Goal: Transaction & Acquisition: Purchase product/service

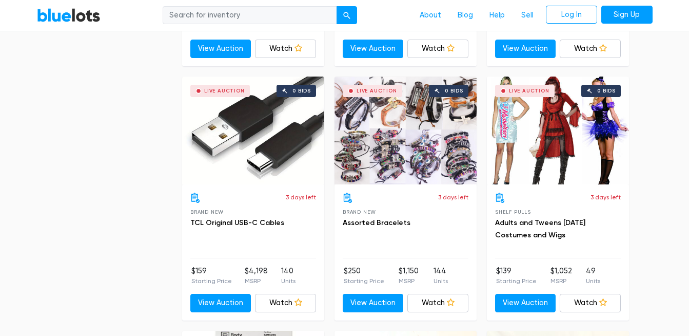
scroll to position [3328, 0]
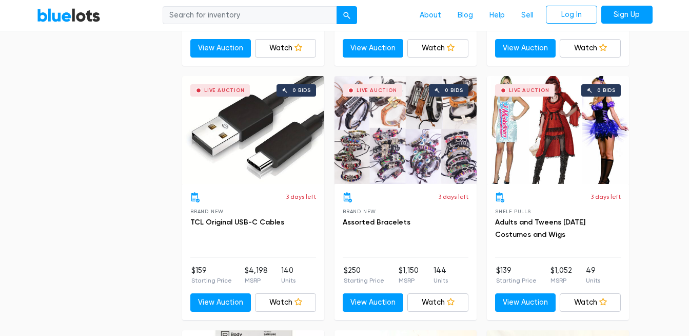
click at [529, 140] on div "Live Auction 0 bids" at bounding box center [558, 130] width 142 height 108
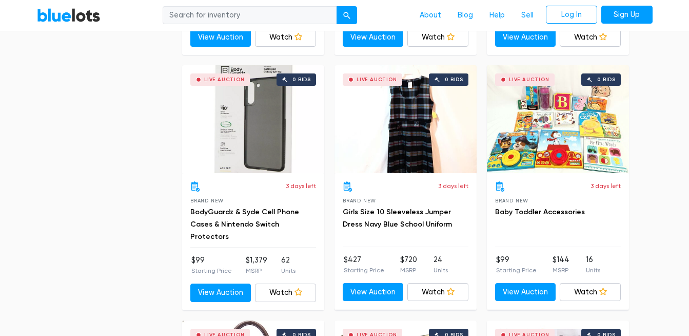
scroll to position [3593, 0]
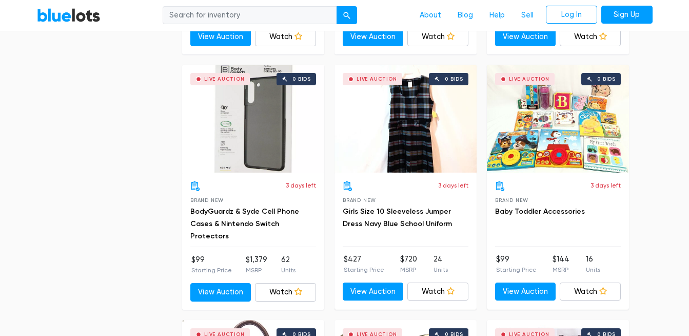
click at [525, 142] on div "Live Auction 0 bids" at bounding box center [558, 119] width 142 height 108
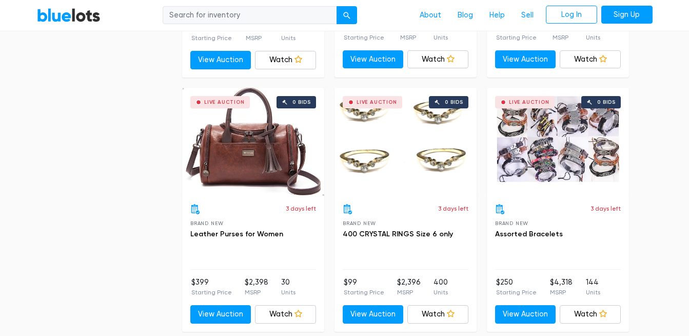
scroll to position [3826, 0]
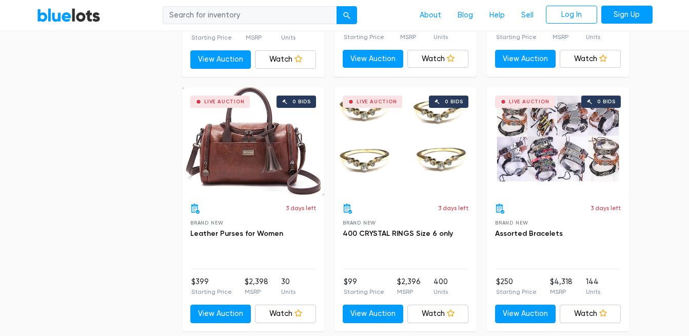
click at [397, 145] on div "Live Auction 0 bids" at bounding box center [406, 141] width 142 height 108
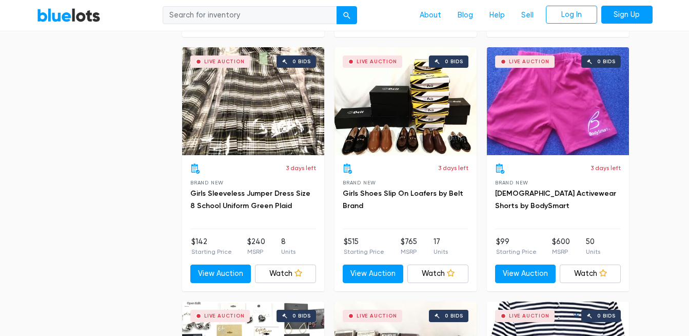
scroll to position [4320, 0]
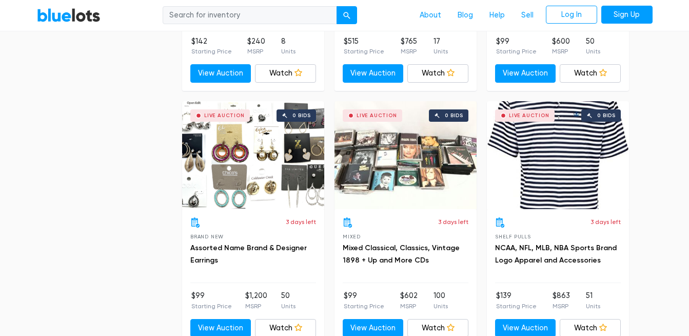
click at [239, 176] on div "Live Auction 0 bids" at bounding box center [253, 155] width 142 height 108
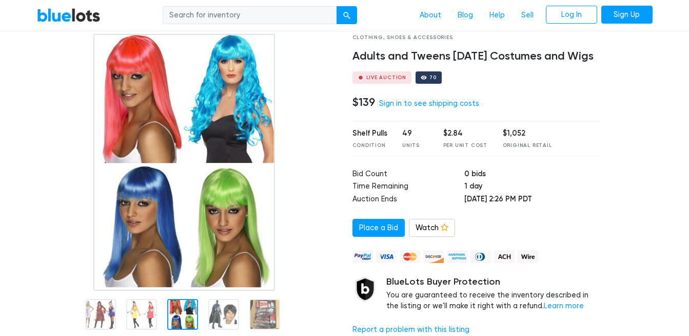
scroll to position [61, 0]
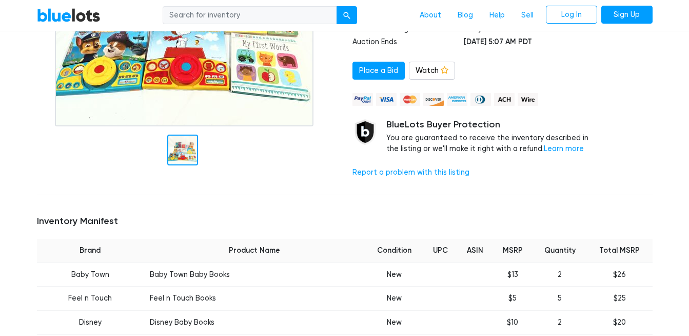
scroll to position [261, 0]
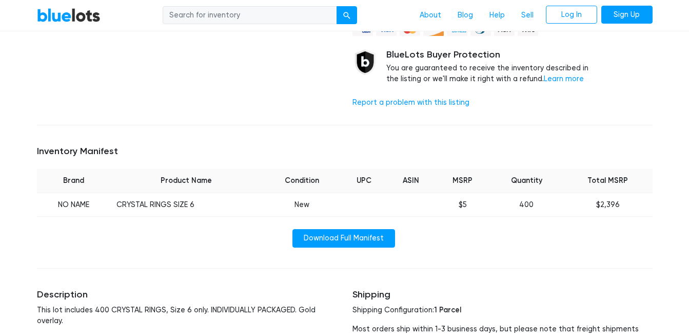
scroll to position [289, 0]
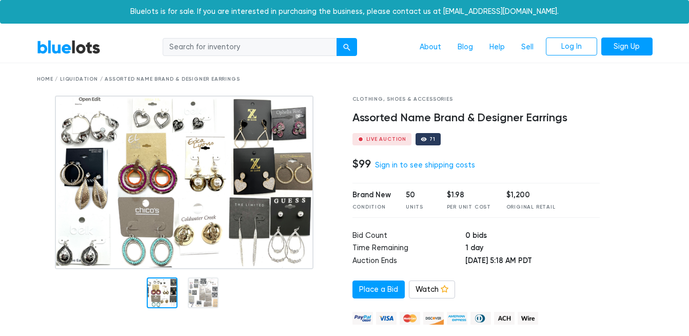
click at [173, 296] on div at bounding box center [162, 292] width 31 height 31
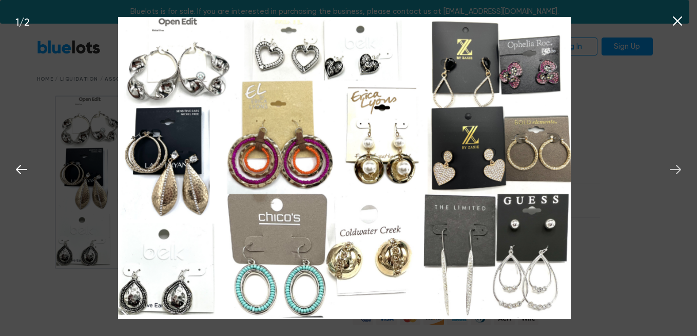
click at [676, 168] on icon at bounding box center [675, 169] width 15 height 15
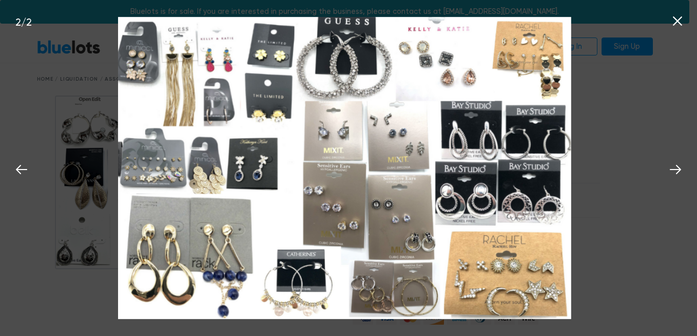
click at [680, 17] on icon at bounding box center [677, 20] width 15 height 15
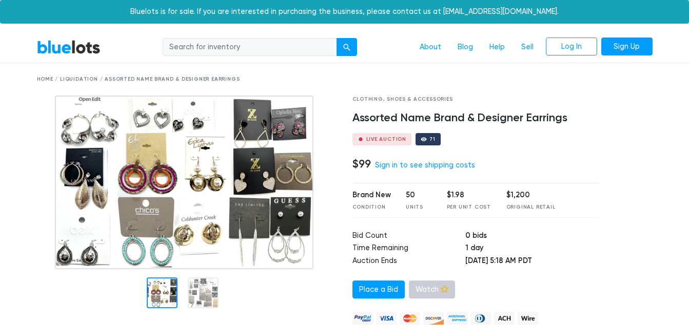
click at [427, 295] on link "Watch" at bounding box center [432, 289] width 46 height 18
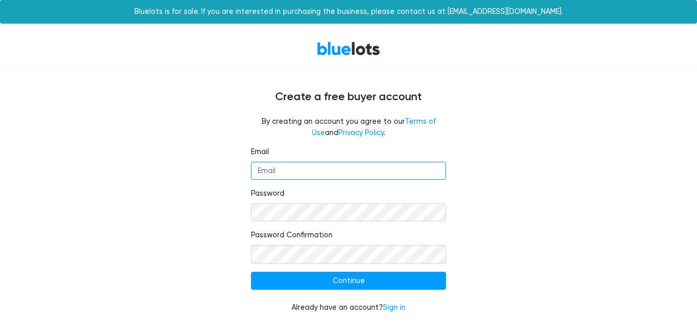
click at [326, 171] on input "Email" at bounding box center [348, 171] width 195 height 18
type input "mklovescabernet@gmail.com"
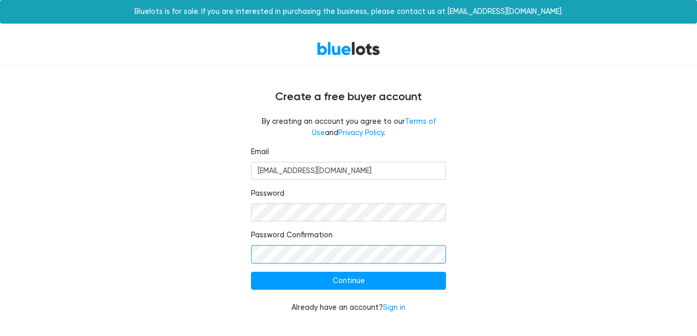
click at [251, 272] on input "Continue" at bounding box center [348, 281] width 195 height 18
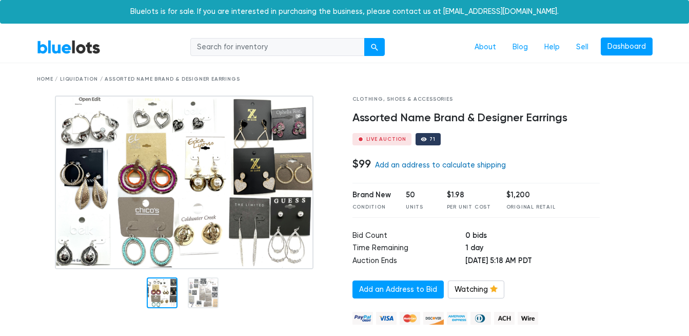
click at [434, 163] on link "Add an address to calculate shipping" at bounding box center [440, 165] width 131 height 9
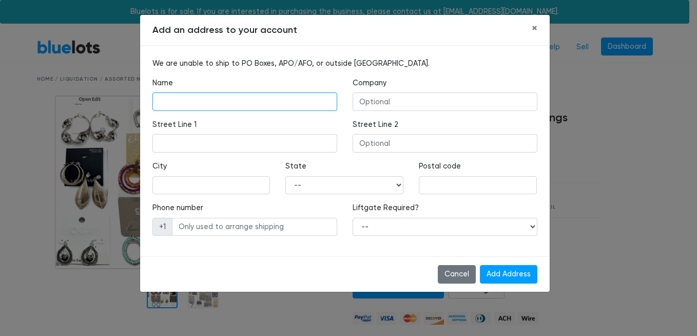
click at [240, 105] on input "text" at bounding box center [244, 101] width 185 height 18
type input "Amanda Kelly"
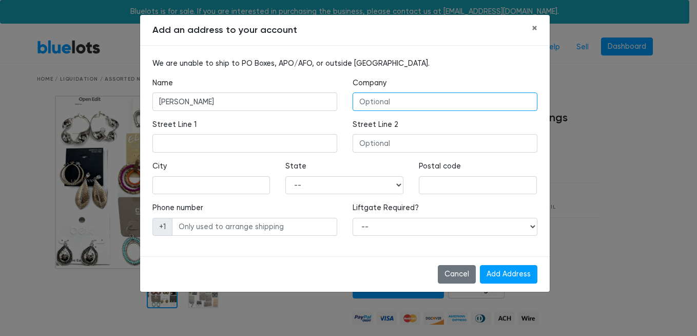
type input "MKLOVESCABERNET"
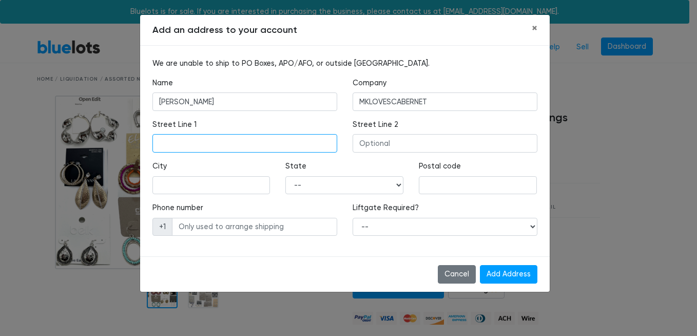
type input "1133 RIVERBIRCH WAY"
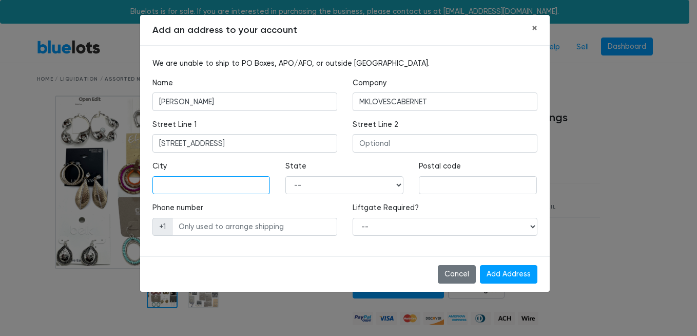
type input "HERMITAGE"
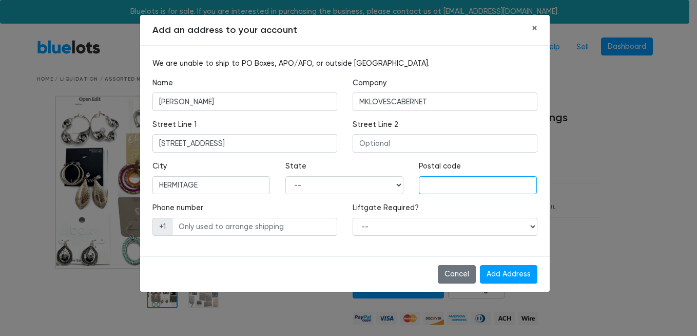
type input "37076"
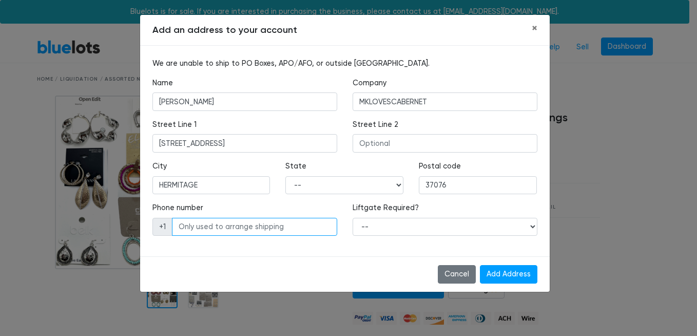
type input "6158156985"
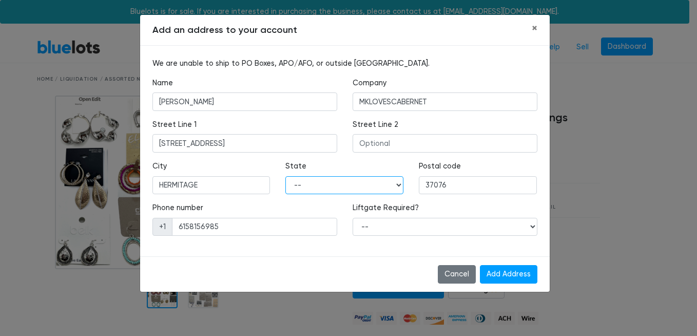
click at [333, 189] on select "-- Alabama Alaska Arizona Arkansas California Colorado Connecticut Delaware Dis…" at bounding box center [344, 185] width 118 height 18
select select "TN"
click at [285, 176] on select "-- Alabama Alaska Arizona Arkansas California Colorado Connecticut Delaware Dis…" at bounding box center [344, 185] width 118 height 18
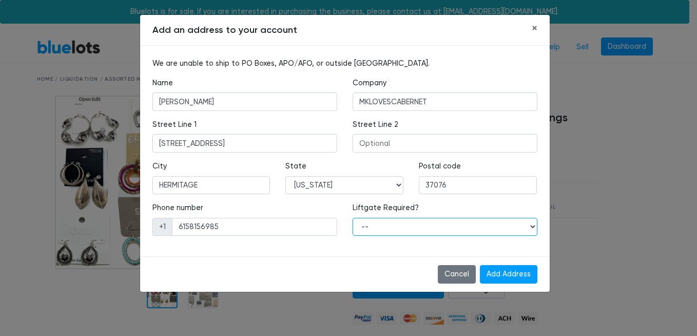
click at [434, 227] on select "-- Yes No" at bounding box center [445, 227] width 185 height 18
select select "1"
click at [353, 218] on select "-- Yes No" at bounding box center [445, 227] width 185 height 18
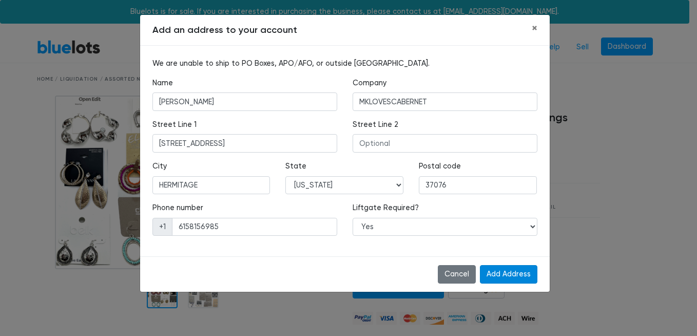
click at [504, 274] on input "Add Address" at bounding box center [508, 274] width 57 height 18
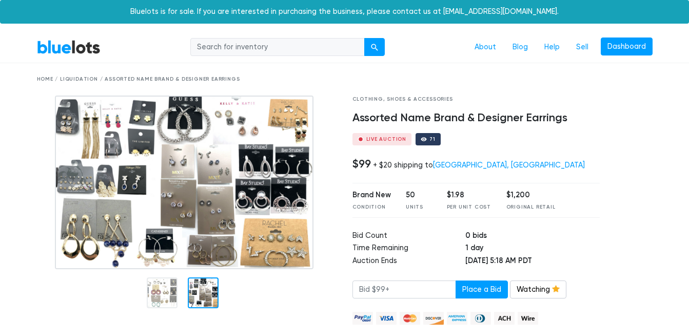
click at [202, 293] on div at bounding box center [203, 292] width 31 height 31
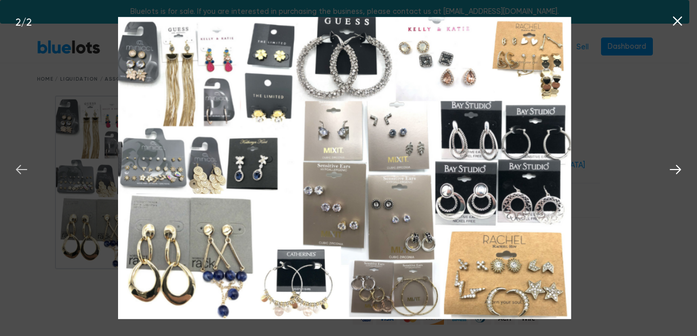
click at [15, 167] on icon at bounding box center [21, 169] width 15 height 15
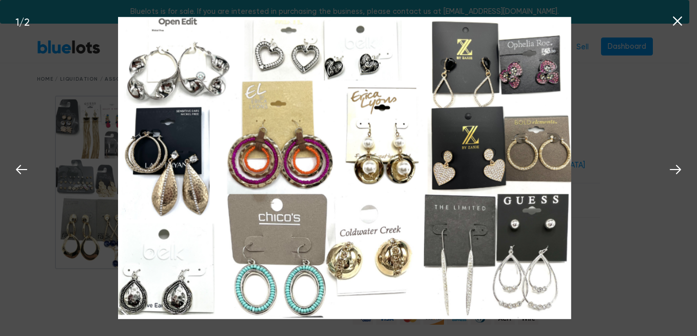
click at [674, 25] on icon at bounding box center [677, 20] width 9 height 9
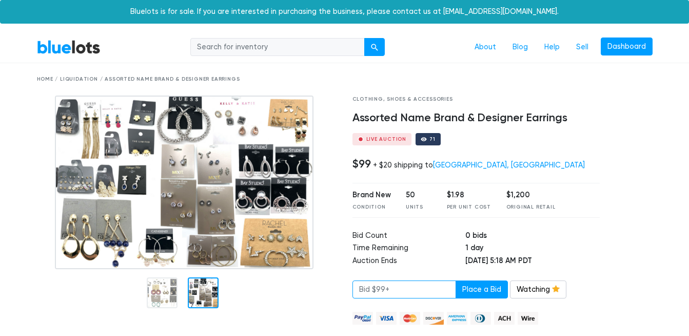
click at [386, 287] on input "number" at bounding box center [405, 289] width 104 height 18
click at [413, 287] on input "number" at bounding box center [405, 289] width 104 height 18
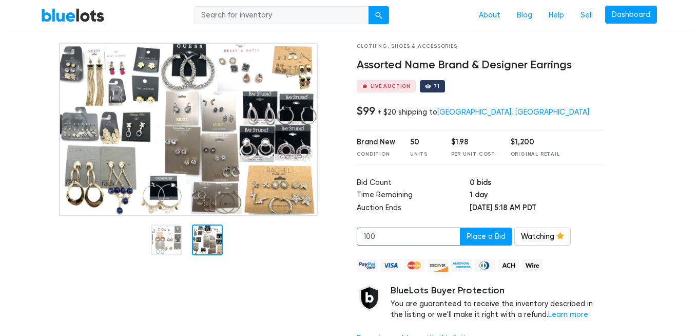
scroll to position [52, 0]
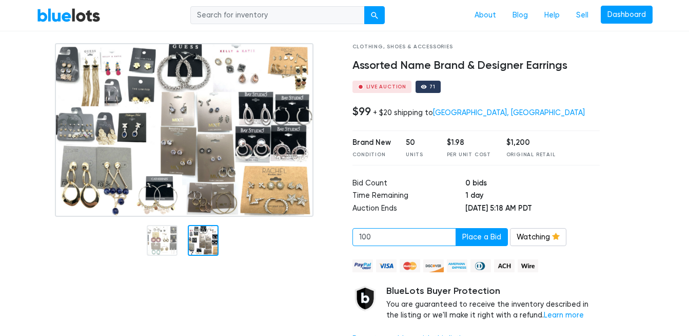
type input "100"
click at [224, 123] on img at bounding box center [184, 129] width 259 height 173
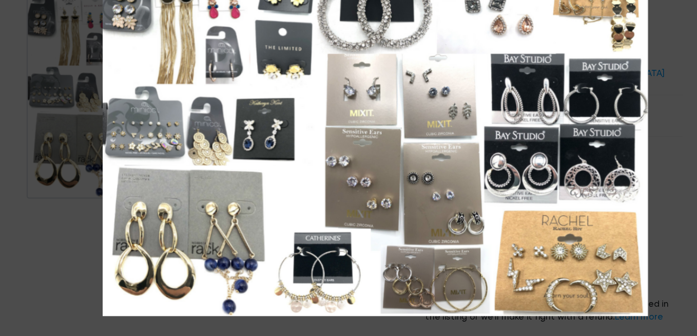
scroll to position [47, 0]
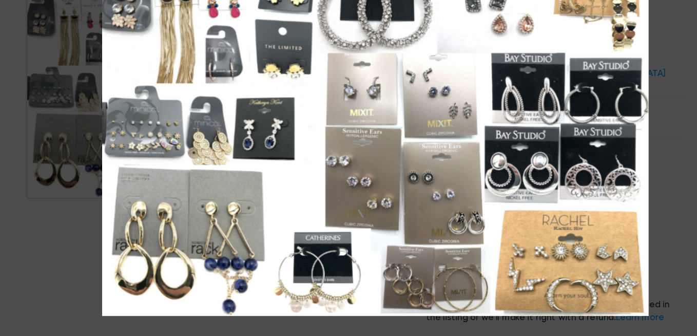
drag, startPoint x: 398, startPoint y: 204, endPoint x: 401, endPoint y: 234, distance: 29.5
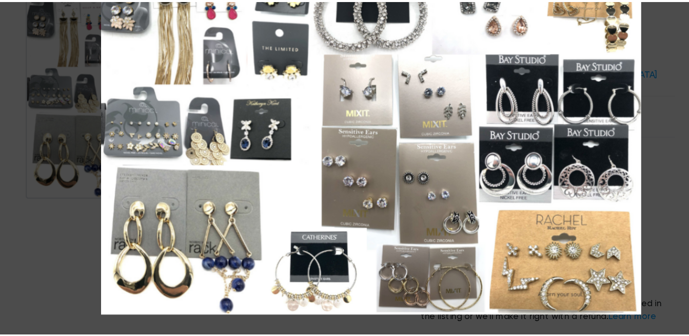
scroll to position [52, 0]
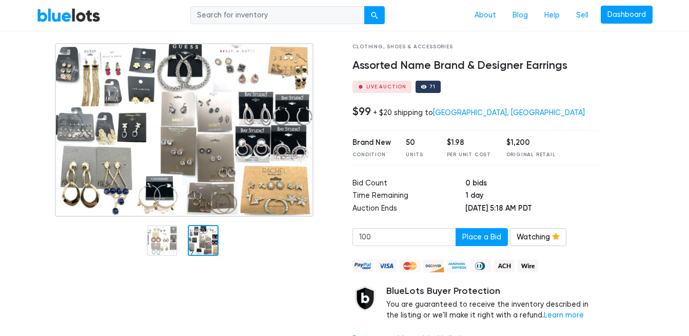
click at [224, 122] on img at bounding box center [184, 129] width 259 height 173
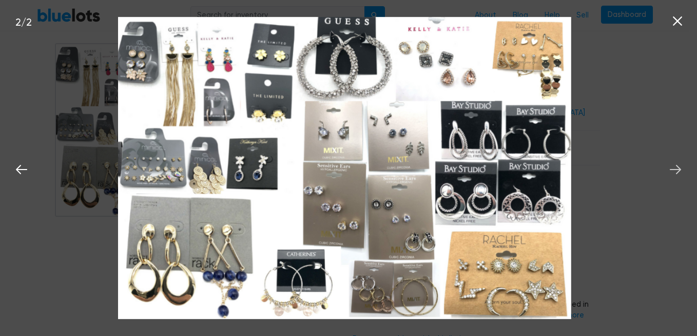
click at [672, 161] on button at bounding box center [675, 168] width 23 height 23
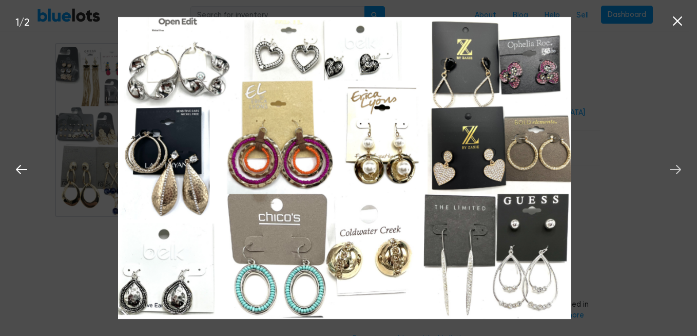
click at [676, 172] on icon at bounding box center [675, 169] width 15 height 15
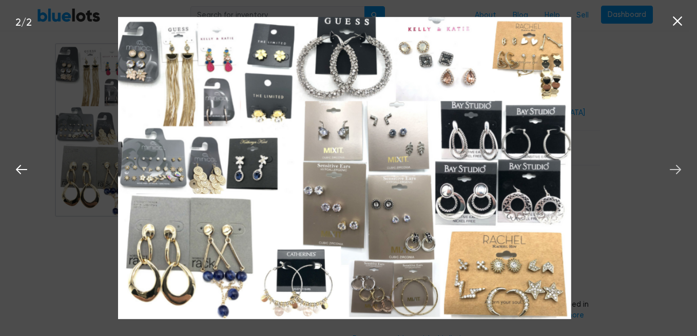
click at [676, 172] on icon at bounding box center [675, 169] width 15 height 15
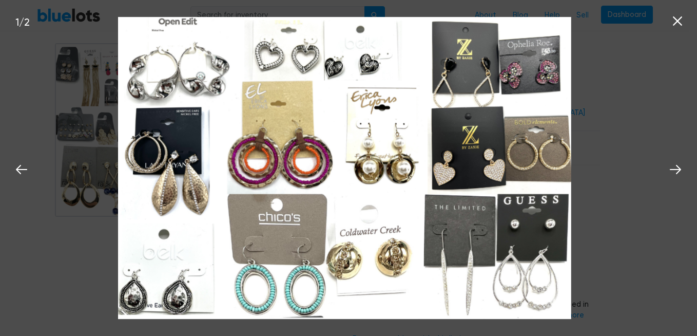
click at [602, 143] on div "1 / 2" at bounding box center [348, 168] width 697 height 336
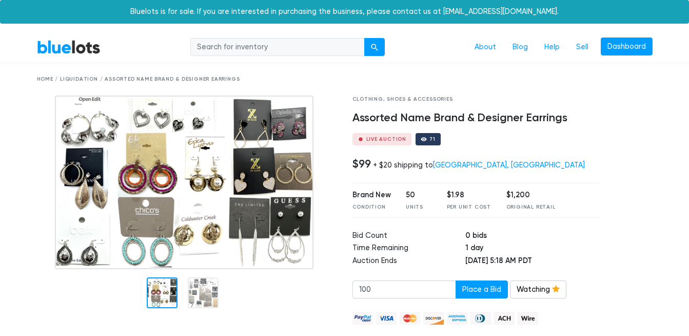
scroll to position [52, 0]
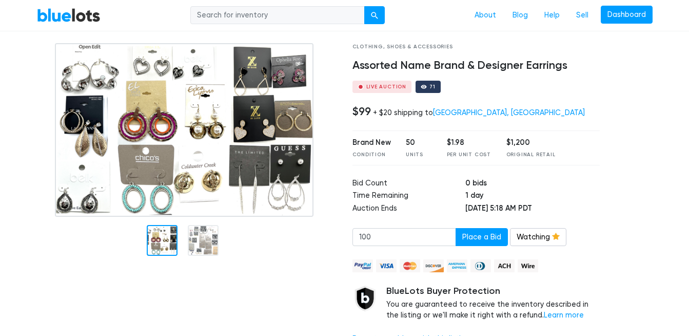
click at [61, 12] on link "BlueLots" at bounding box center [69, 15] width 64 height 15
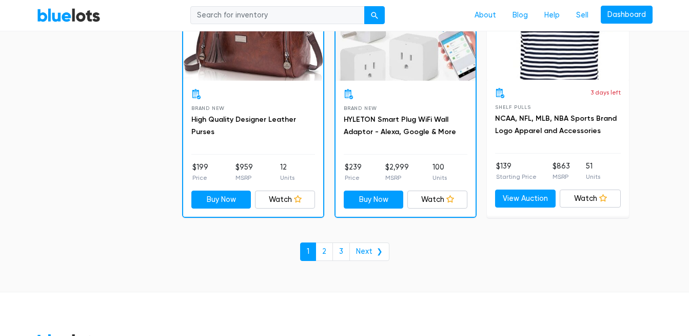
scroll to position [4448, 0]
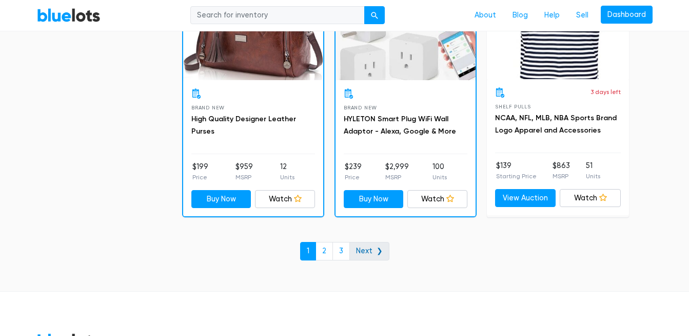
click at [370, 246] on link "Next ❯" at bounding box center [370, 251] width 40 height 18
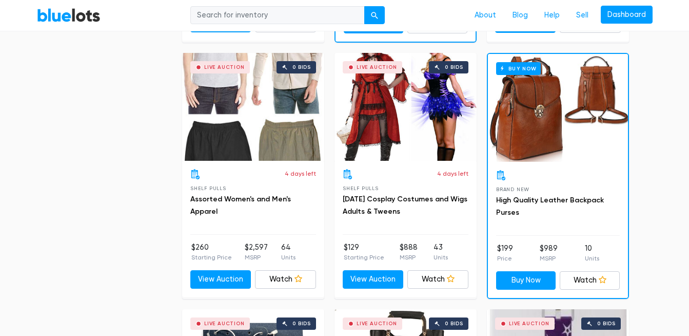
scroll to position [819, 0]
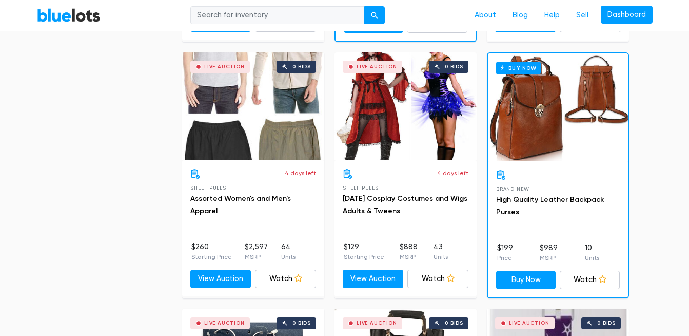
click at [512, 124] on div "Buy Now" at bounding box center [558, 107] width 140 height 108
click at [390, 101] on div "Live Auction 0 bids" at bounding box center [406, 106] width 142 height 108
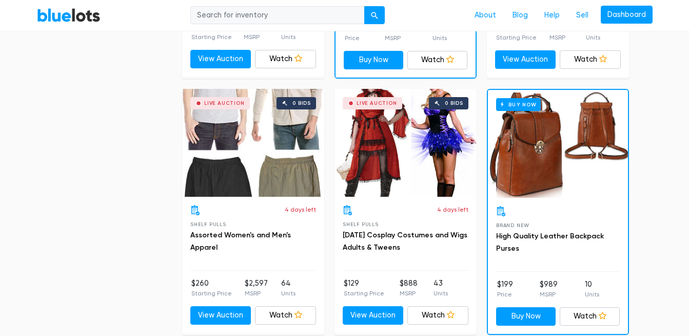
scroll to position [781, 0]
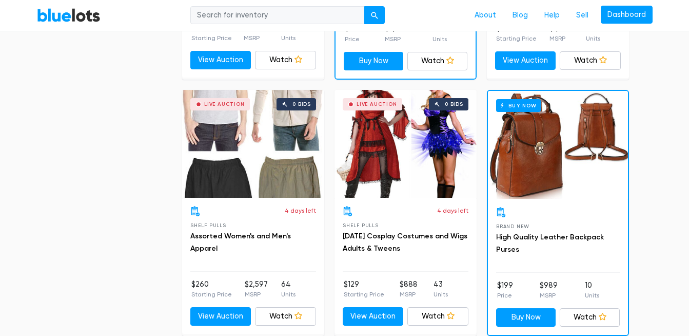
click at [245, 139] on div "Live Auction 0 bids" at bounding box center [253, 144] width 142 height 108
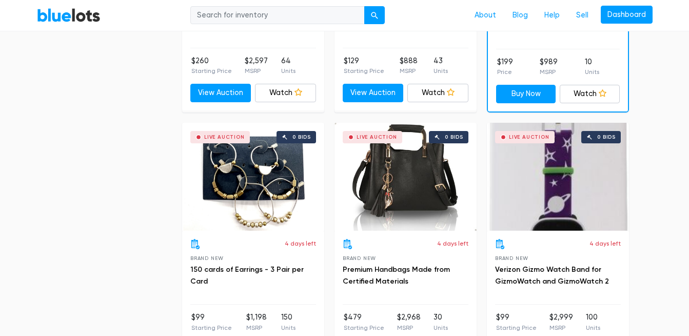
scroll to position [1005, 0]
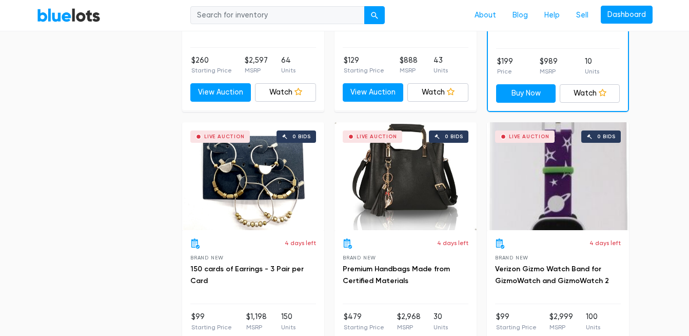
click at [380, 184] on div "Live Auction 0 bids" at bounding box center [406, 176] width 142 height 108
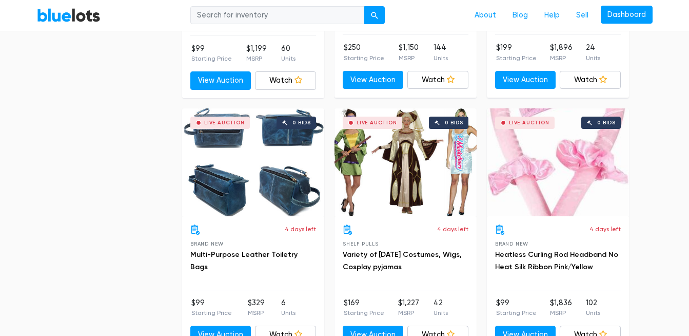
scroll to position [1540, 0]
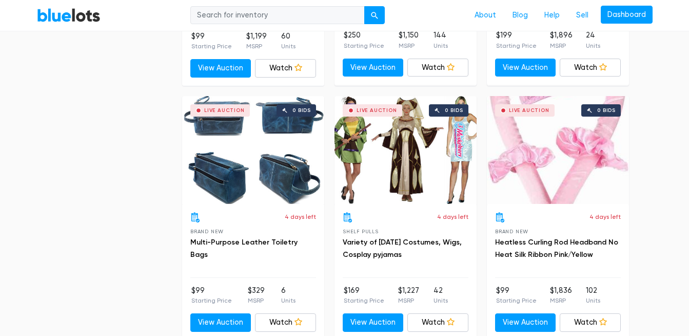
click at [413, 149] on div "Live Auction 0 bids" at bounding box center [406, 150] width 142 height 108
click at [260, 147] on div "Live Auction 0 bids" at bounding box center [253, 150] width 142 height 108
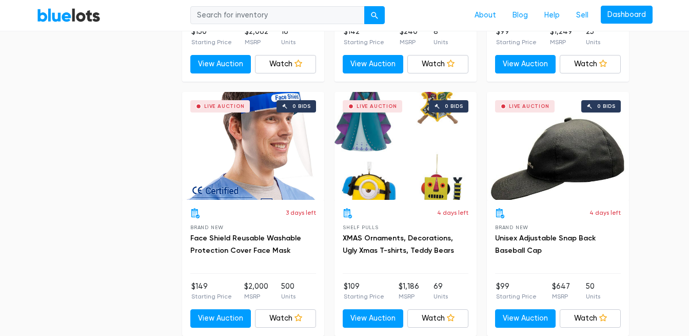
scroll to position [3611, 0]
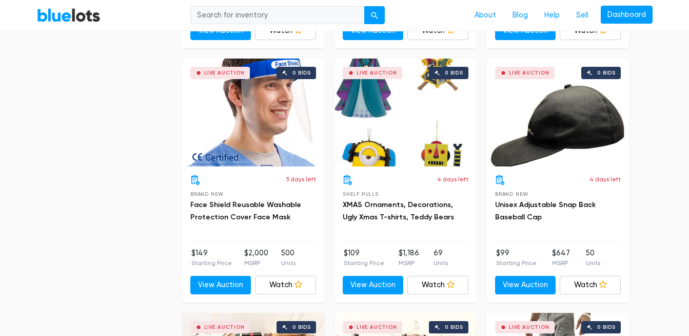
click at [543, 134] on div "Live Auction 0 bids" at bounding box center [558, 113] width 142 height 108
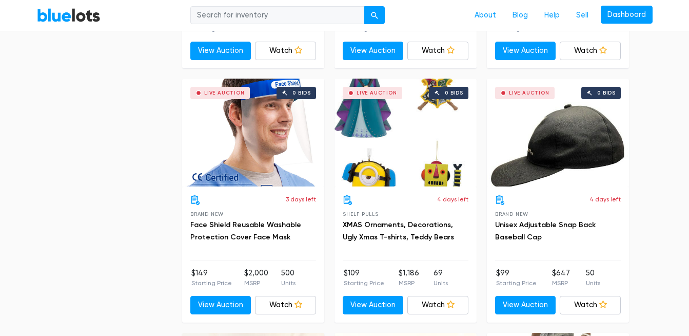
scroll to position [3591, 0]
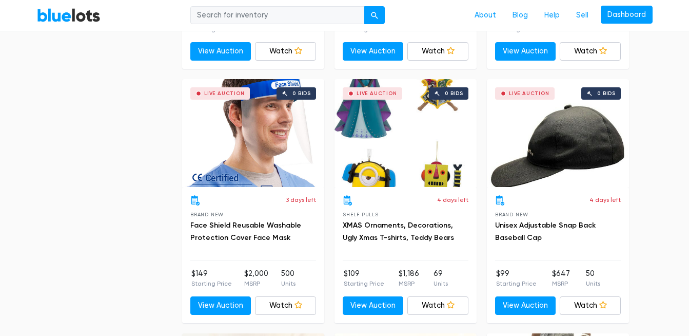
click at [379, 128] on div "Live Auction 0 bids" at bounding box center [406, 133] width 142 height 108
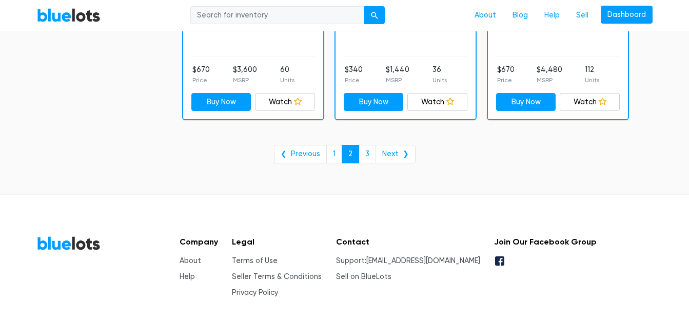
scroll to position [4328, 0]
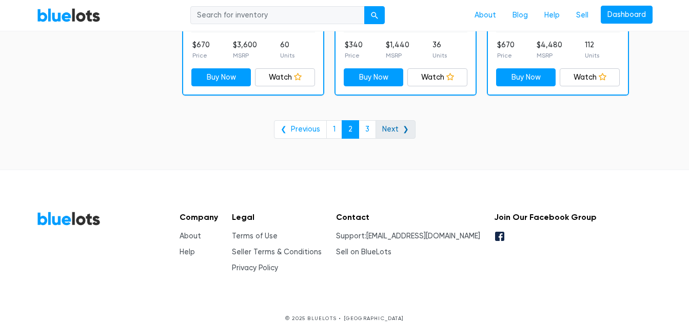
click at [388, 129] on link "Next ❯" at bounding box center [396, 129] width 40 height 18
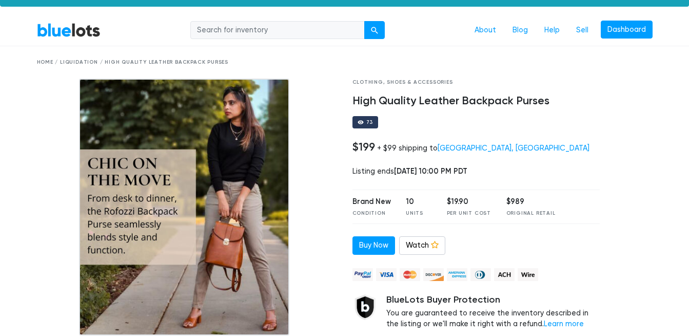
scroll to position [16, 0]
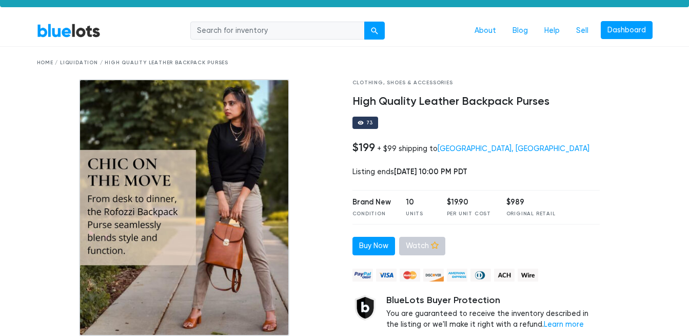
click at [418, 244] on link "Watch" at bounding box center [422, 246] width 46 height 18
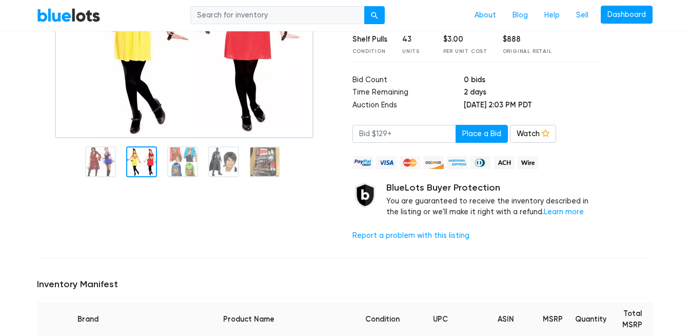
scroll to position [107, 0]
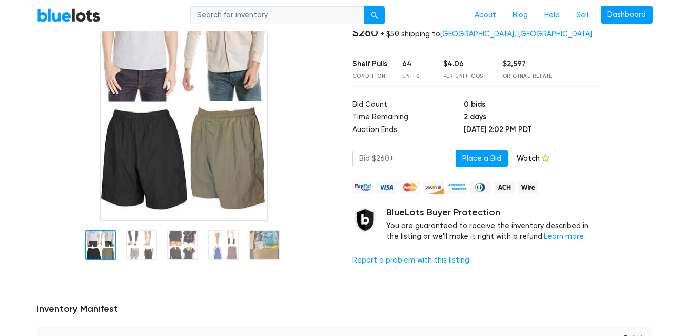
scroll to position [131, 0]
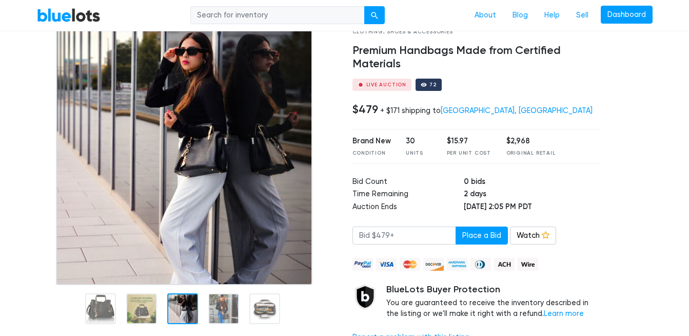
scroll to position [70, 0]
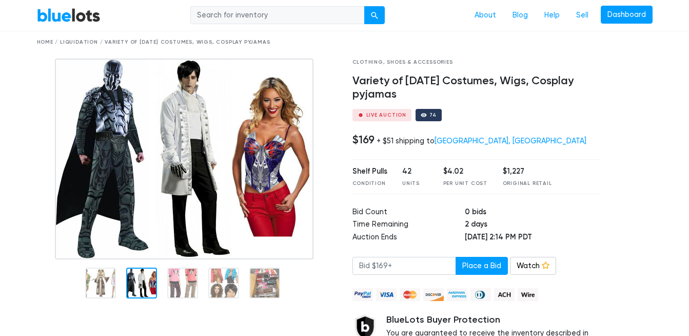
scroll to position [36, 0]
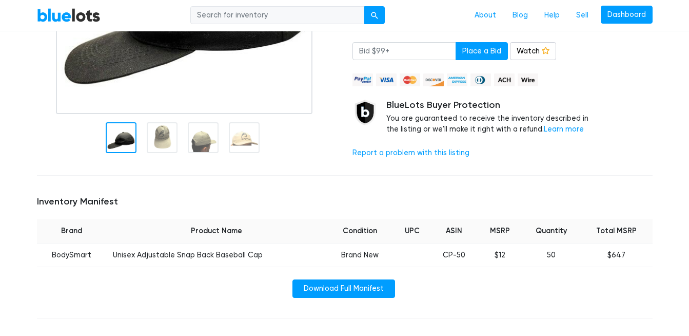
scroll to position [239, 0]
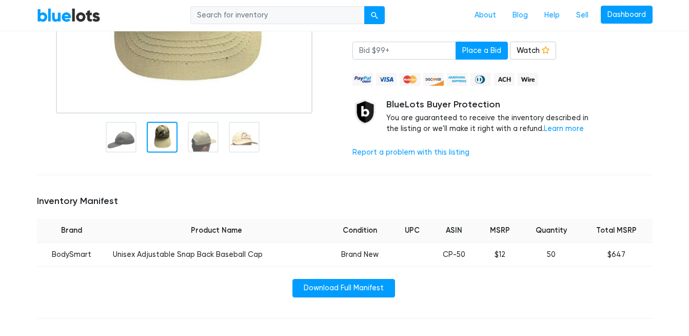
click at [161, 141] on div at bounding box center [162, 137] width 31 height 31
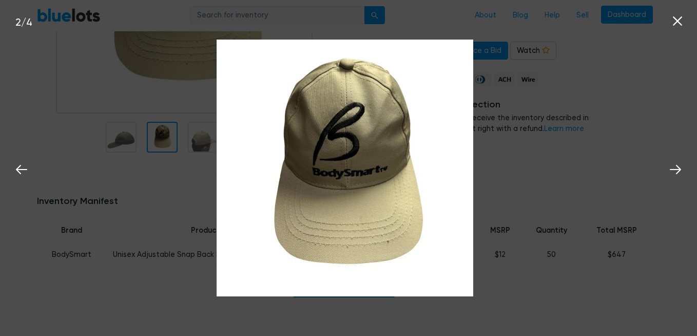
click at [230, 10] on div "2 / 4" at bounding box center [348, 168] width 697 height 336
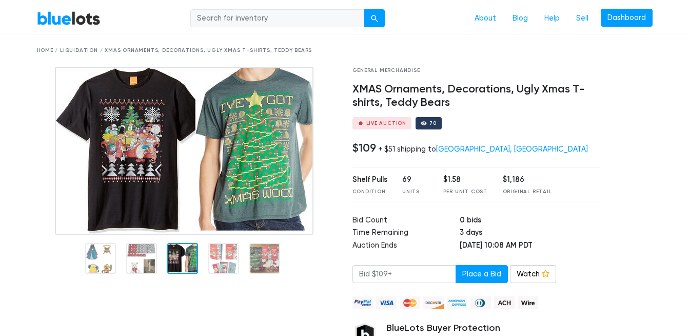
scroll to position [28, 0]
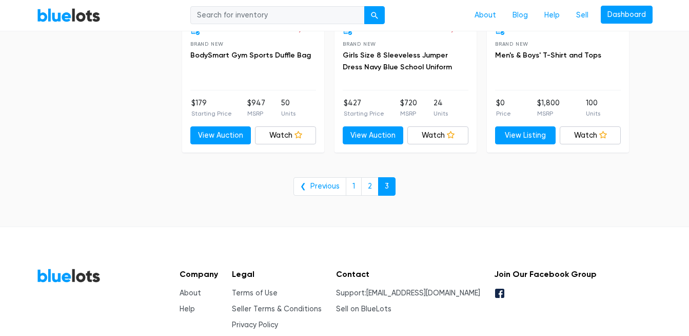
scroll to position [1727, 0]
click at [355, 183] on link "1" at bounding box center [354, 186] width 16 height 18
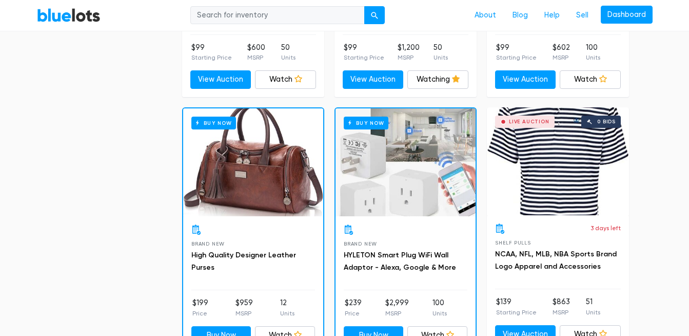
scroll to position [4311, 0]
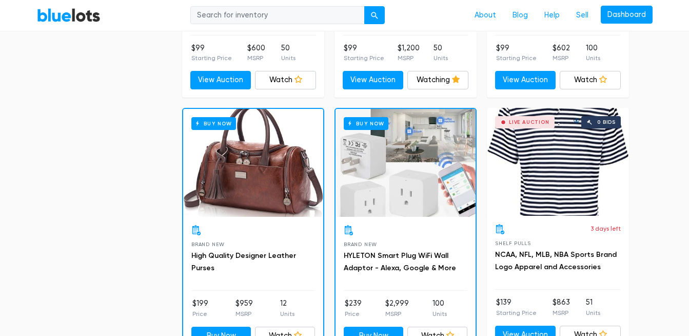
click at [569, 164] on div "Live Auction 0 bids" at bounding box center [558, 162] width 142 height 108
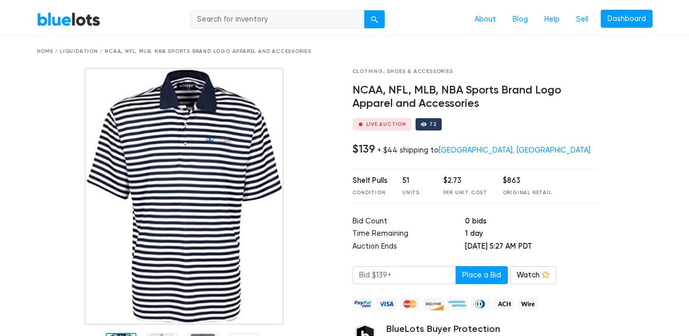
scroll to position [184, 0]
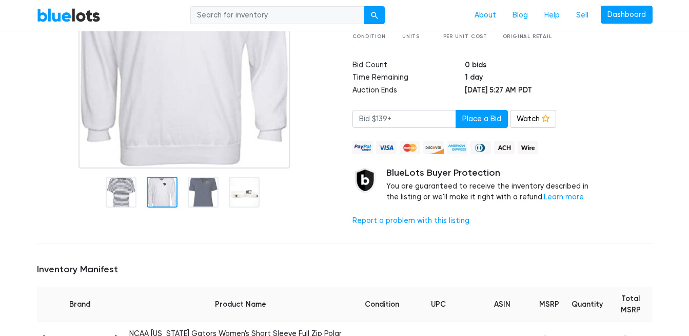
click at [157, 193] on div at bounding box center [162, 192] width 31 height 31
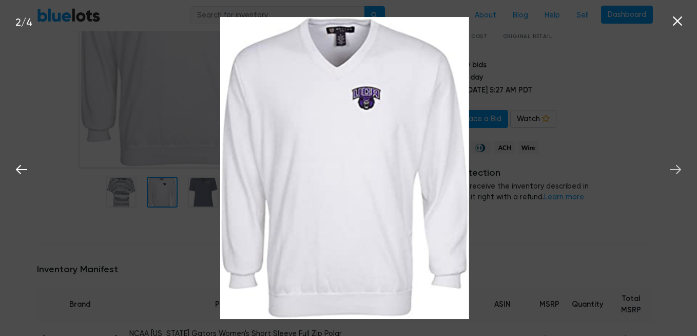
drag, startPoint x: 579, startPoint y: 164, endPoint x: 672, endPoint y: 168, distance: 93.0
click at [672, 168] on icon at bounding box center [675, 169] width 15 height 15
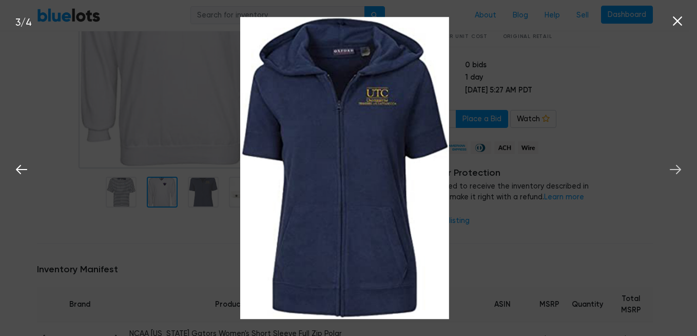
click at [672, 168] on icon at bounding box center [675, 169] width 15 height 15
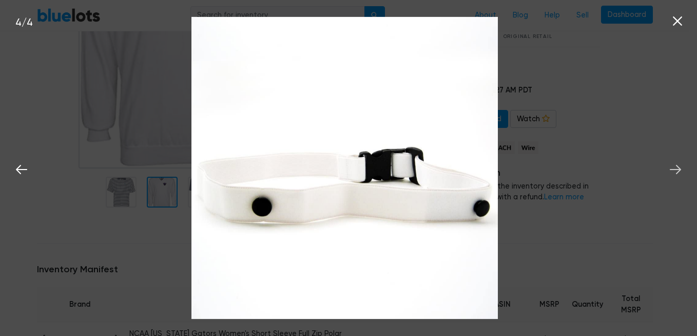
click at [672, 168] on icon at bounding box center [675, 169] width 15 height 15
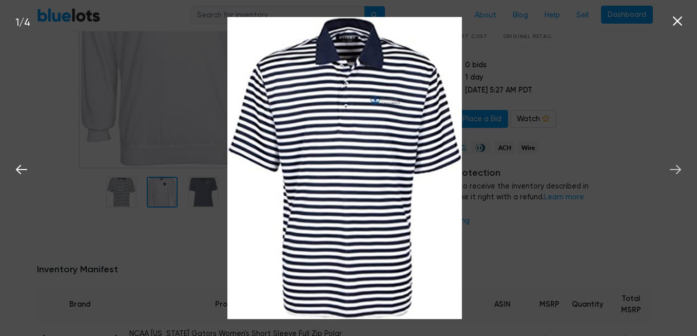
click at [672, 168] on icon at bounding box center [675, 169] width 15 height 15
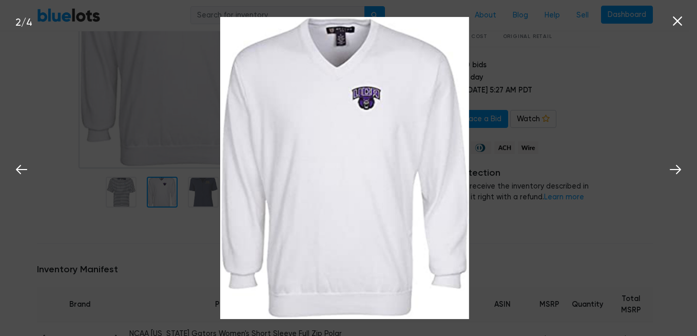
click at [674, 22] on icon at bounding box center [677, 20] width 15 height 15
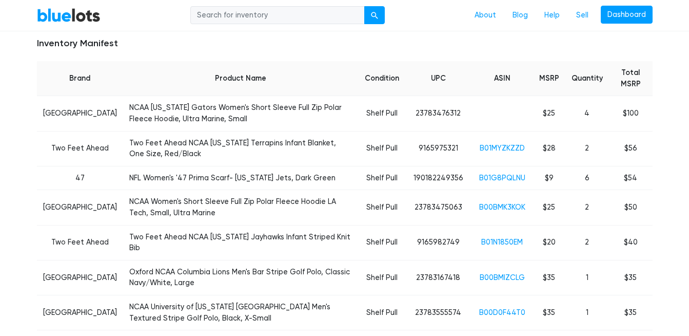
scroll to position [410, 0]
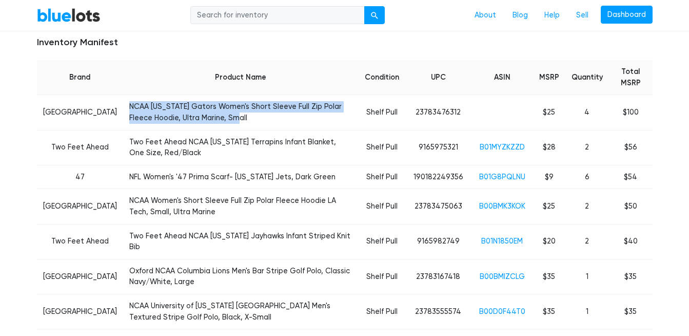
drag, startPoint x: 177, startPoint y: 122, endPoint x: 106, endPoint y: 97, distance: 74.7
click at [123, 97] on td "NCAA Florida Gators Women's Short Sleeve Full Zip Polar Fleece Hoodie, Ultra Ma…" at bounding box center [241, 112] width 236 height 35
copy td "NCAA Florida Gators Women's Short Sleeve Full Zip Polar Fleece Hoodie, Ultra Ma…"
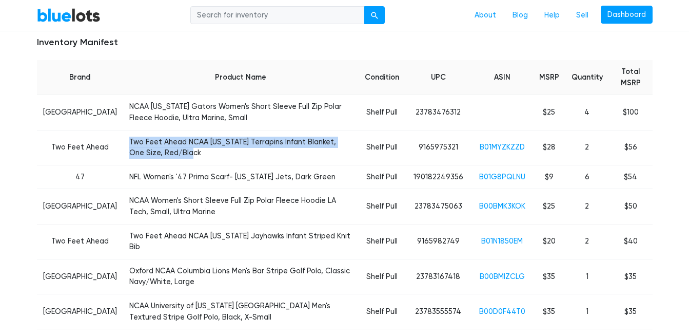
drag, startPoint x: 144, startPoint y: 153, endPoint x: 106, endPoint y: 142, distance: 39.3
click at [123, 142] on td "Two Feet Ahead NCAA Maryland Terrapins Infant Blanket, One Size, Red/Black" at bounding box center [241, 147] width 236 height 35
copy td "Two Feet Ahead NCAA Maryland Terrapins Infant Blanket, One Size, Red/Black"
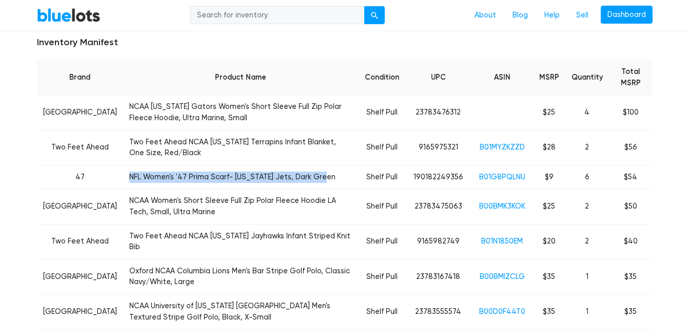
drag, startPoint x: 299, startPoint y: 176, endPoint x: 106, endPoint y: 175, distance: 192.5
click at [123, 175] on td "NFL Women's '47 Prima Scarf- New York Jets, Dark Green" at bounding box center [241, 177] width 236 height 24
copy td "NFL Women's '47 Prima Scarf- New York Jets, Dark Green"
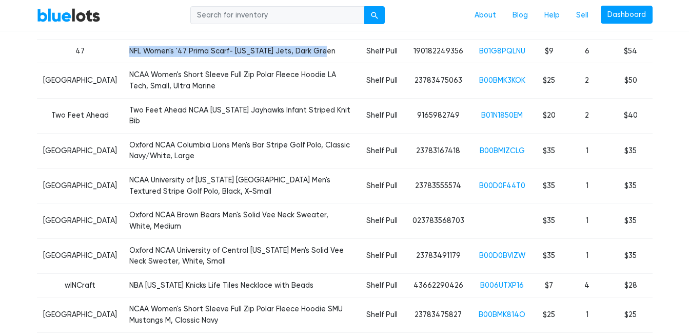
scroll to position [541, 0]
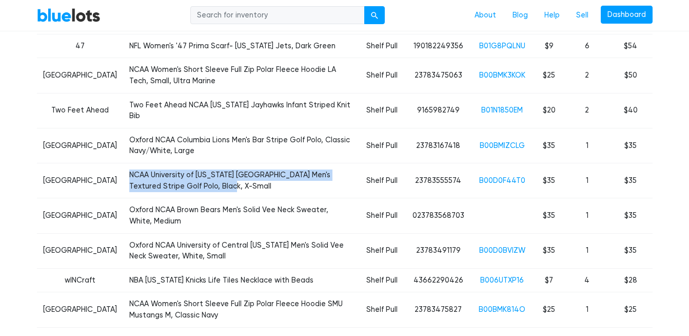
drag, startPoint x: 164, startPoint y: 188, endPoint x: 104, endPoint y: 180, distance: 60.6
click at [123, 180] on td "NCAA University of Alabama Huntsville Men's Textured Stripe Golf Polo, Black, X…" at bounding box center [241, 180] width 236 height 35
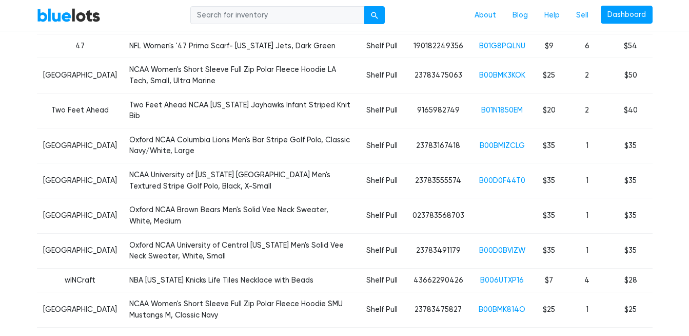
drag, startPoint x: 104, startPoint y: 180, endPoint x: 179, endPoint y: 200, distance: 78.1
click at [179, 200] on td "Oxford NCAA Brown Bears Men's Solid Vee Neck Sweater, White, Medium" at bounding box center [241, 215] width 236 height 35
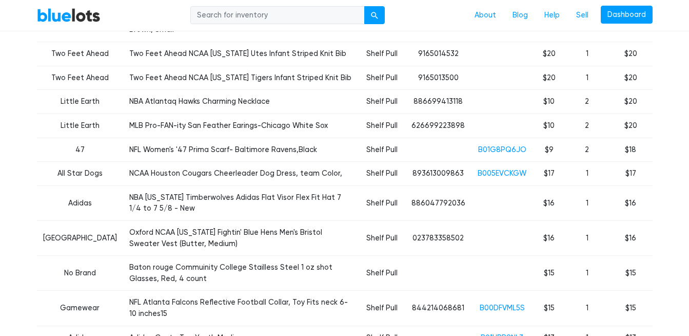
scroll to position [1018, 0]
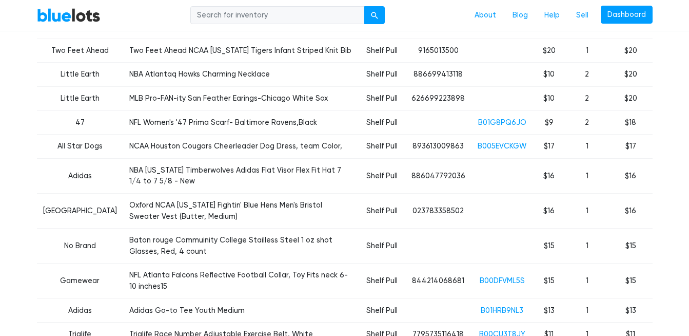
click at [62, 17] on link "BlueLots" at bounding box center [69, 15] width 64 height 15
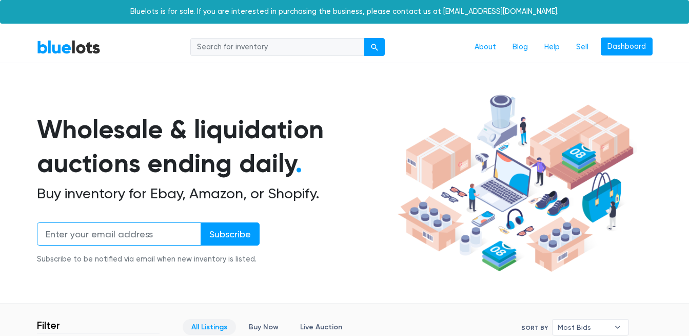
click at [146, 237] on input "email" at bounding box center [119, 233] width 164 height 23
type input "mklovescabernet@gmail.com"
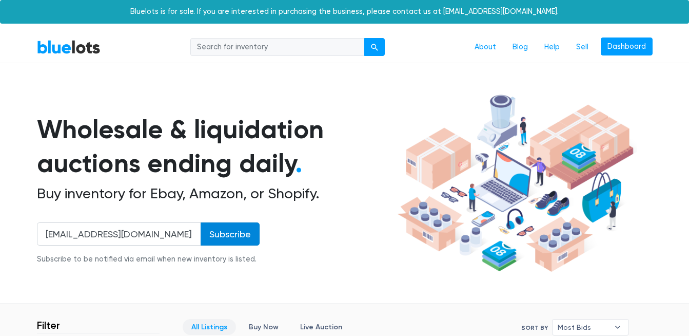
click at [224, 235] on input "Subscribe" at bounding box center [230, 233] width 59 height 23
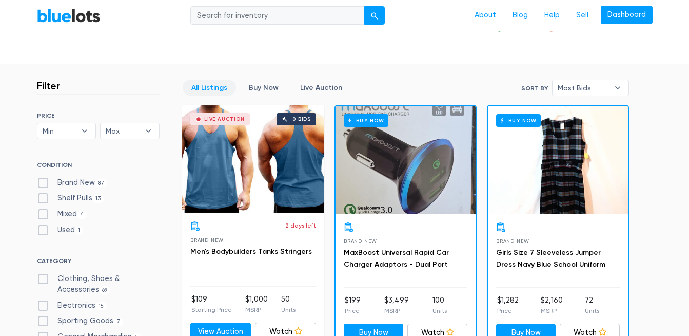
scroll to position [273, 0]
